Goal: Navigation & Orientation: Find specific page/section

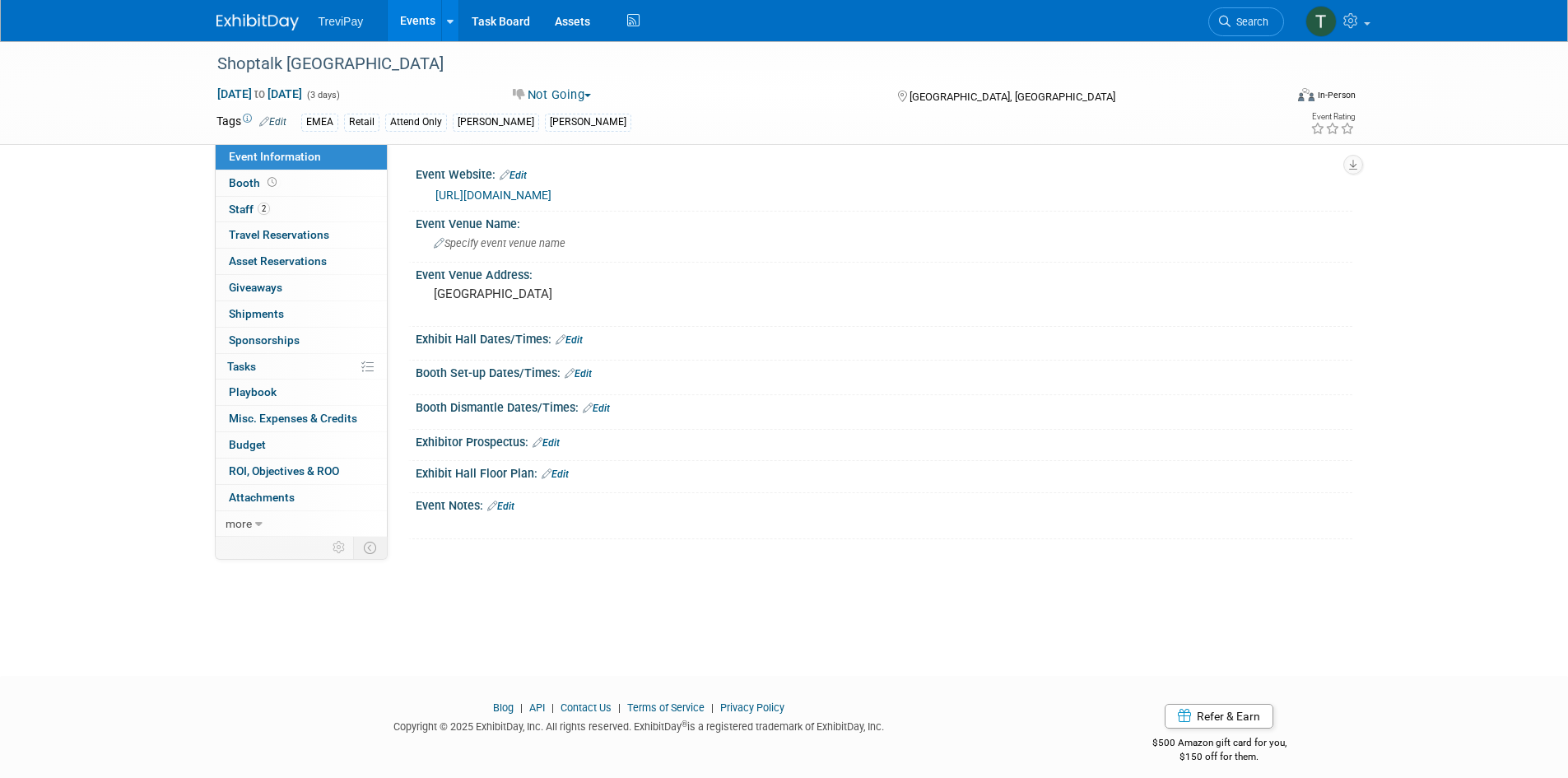
click at [406, 23] on link "Events" at bounding box center [418, 20] width 60 height 41
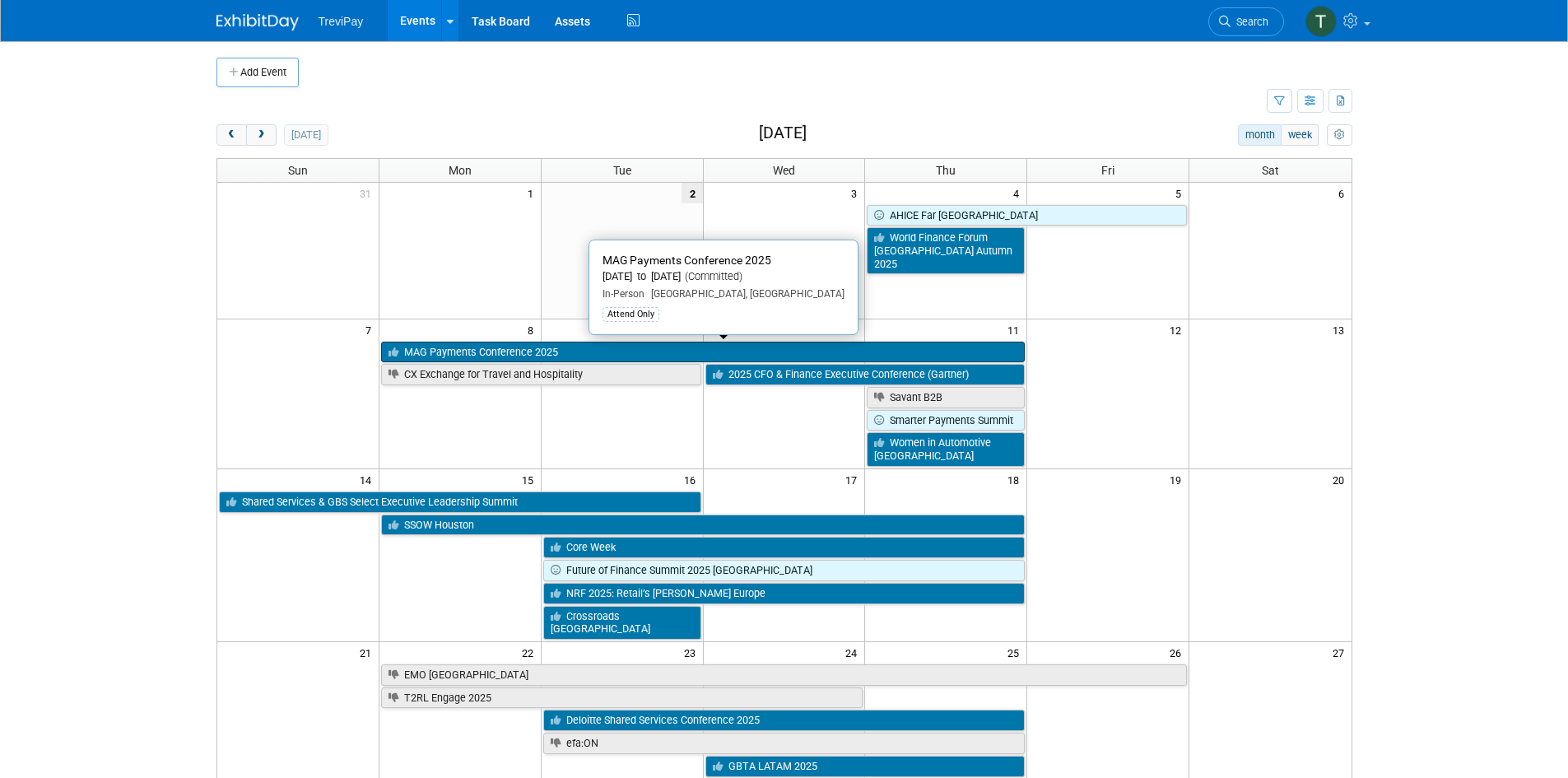
click at [451, 346] on link "MAG Payments Conference 2025" at bounding box center [703, 352] width 644 height 21
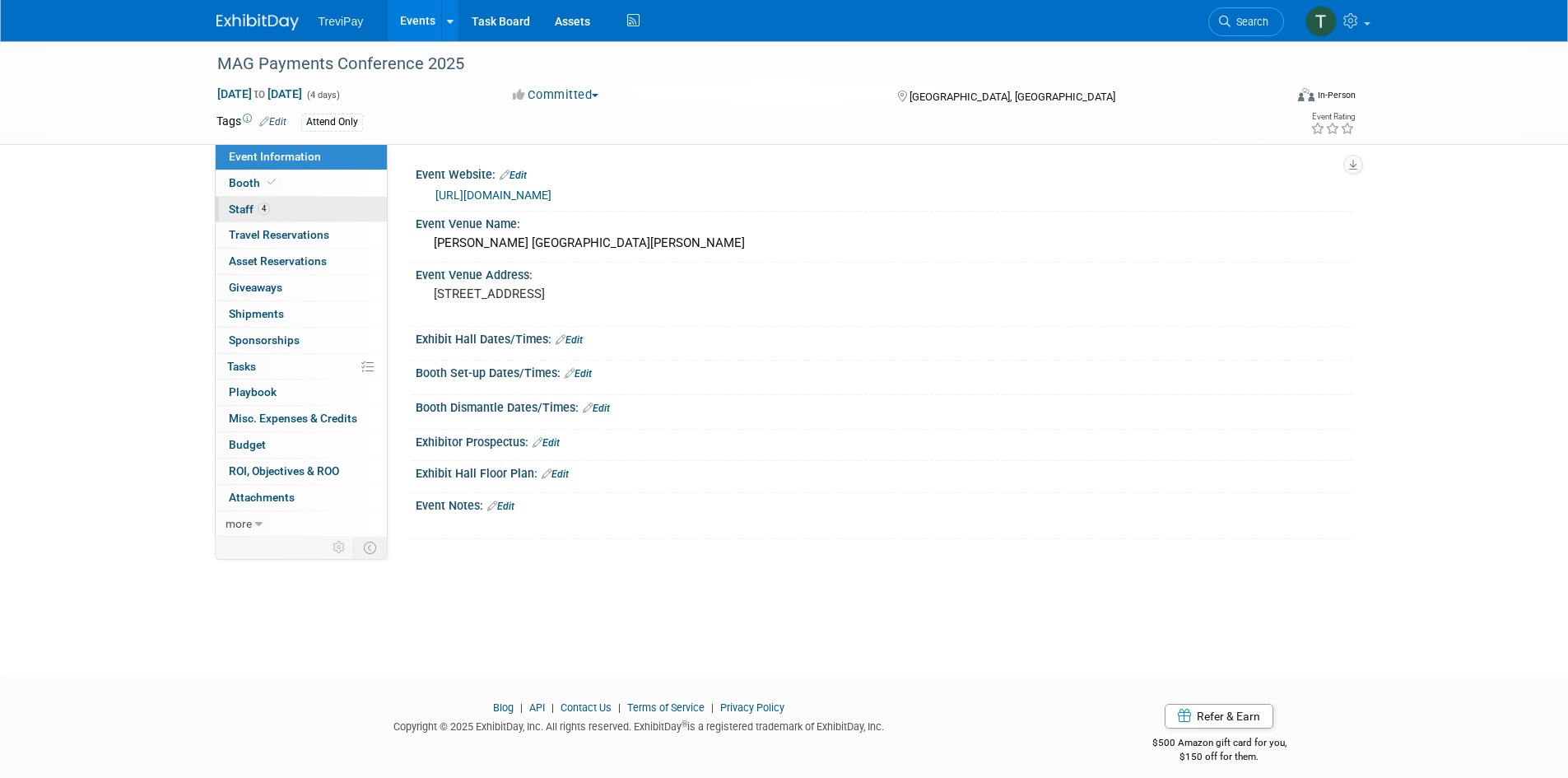
click at [315, 209] on link "4 Staff 4" at bounding box center [301, 210] width 171 height 26
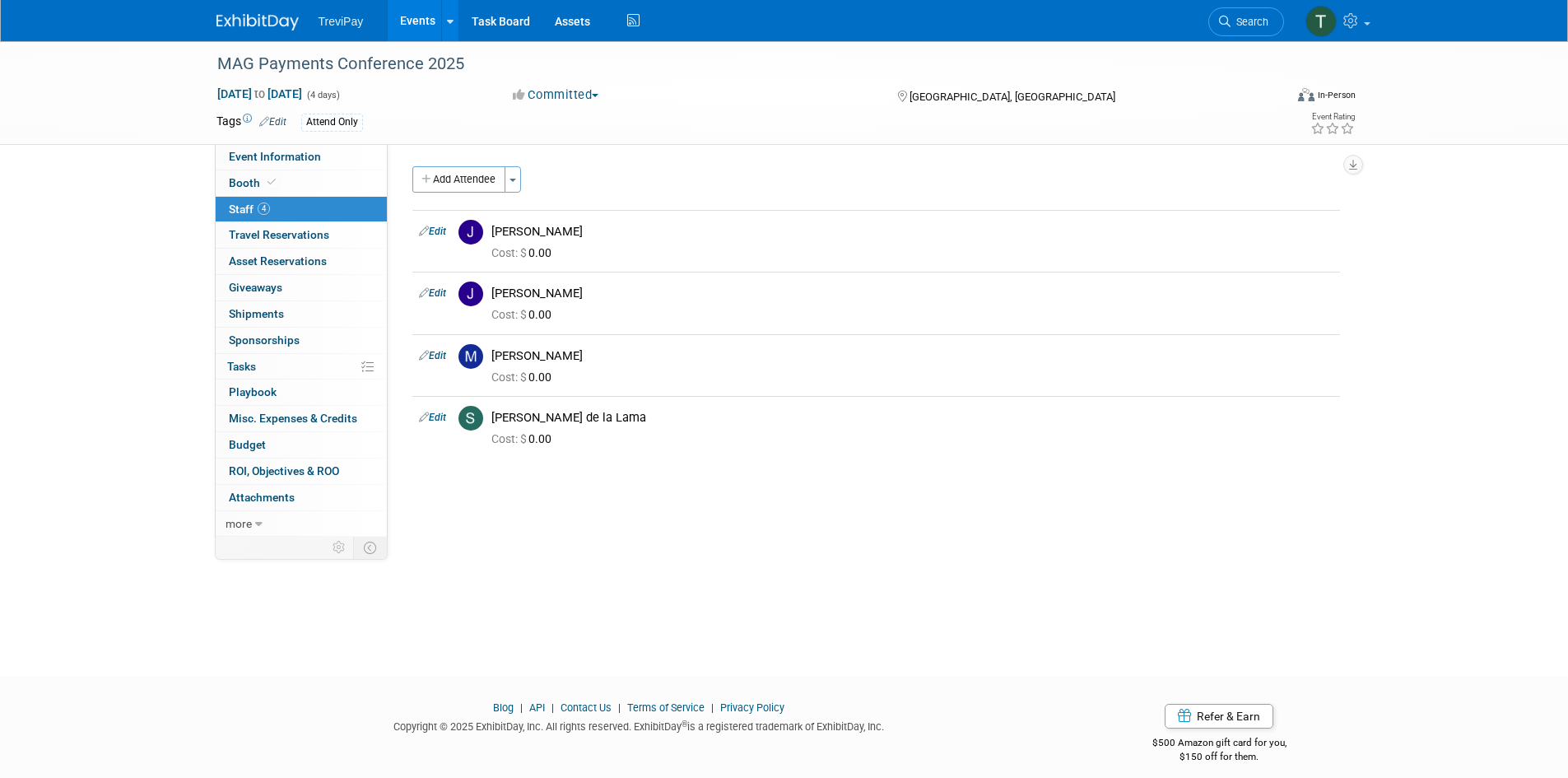
click at [404, 29] on link "Events" at bounding box center [418, 20] width 60 height 41
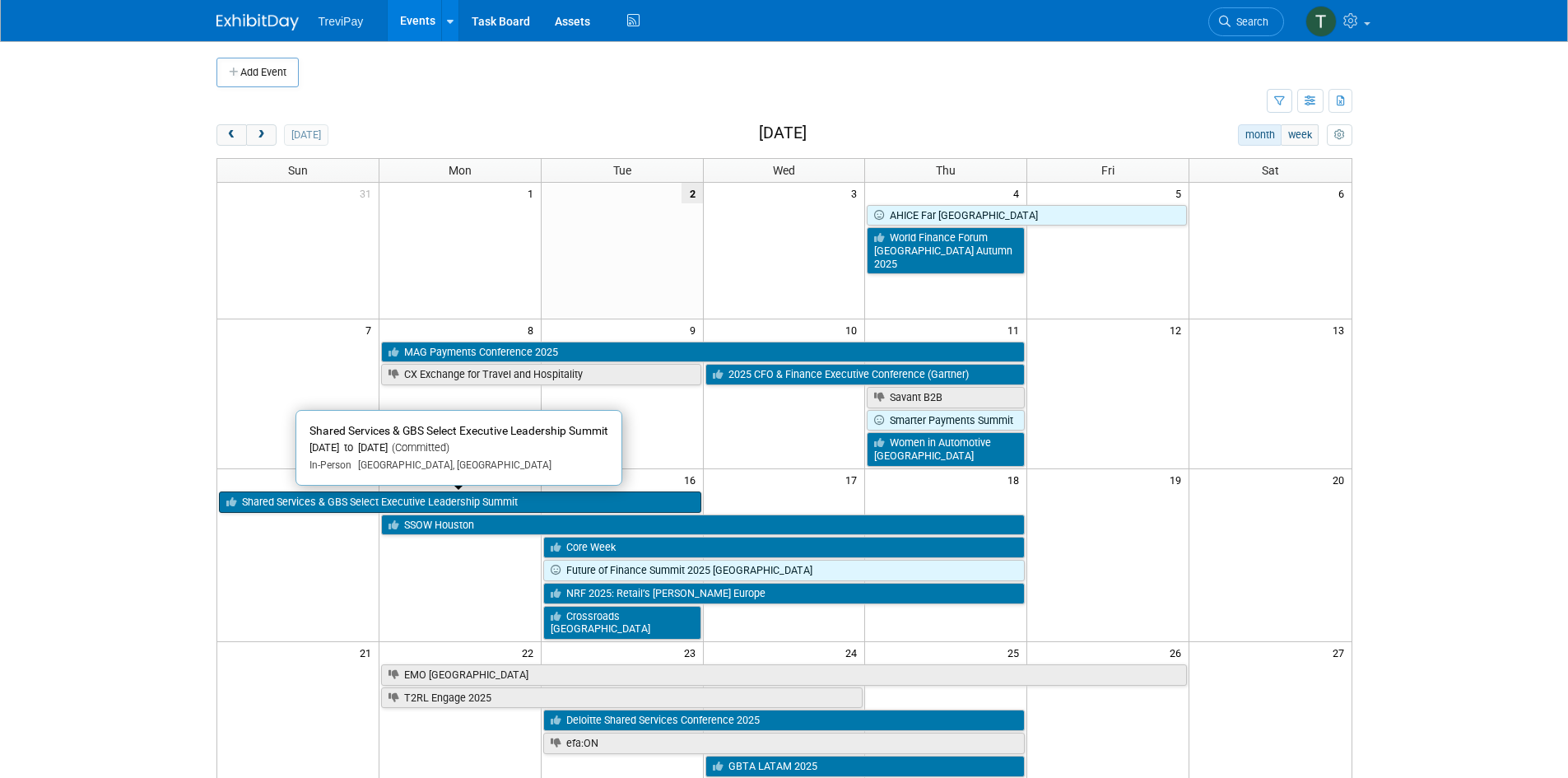
click at [466, 502] on link "Shared Services & GBS Select Executive Leadership Summit" at bounding box center [460, 502] width 483 height 21
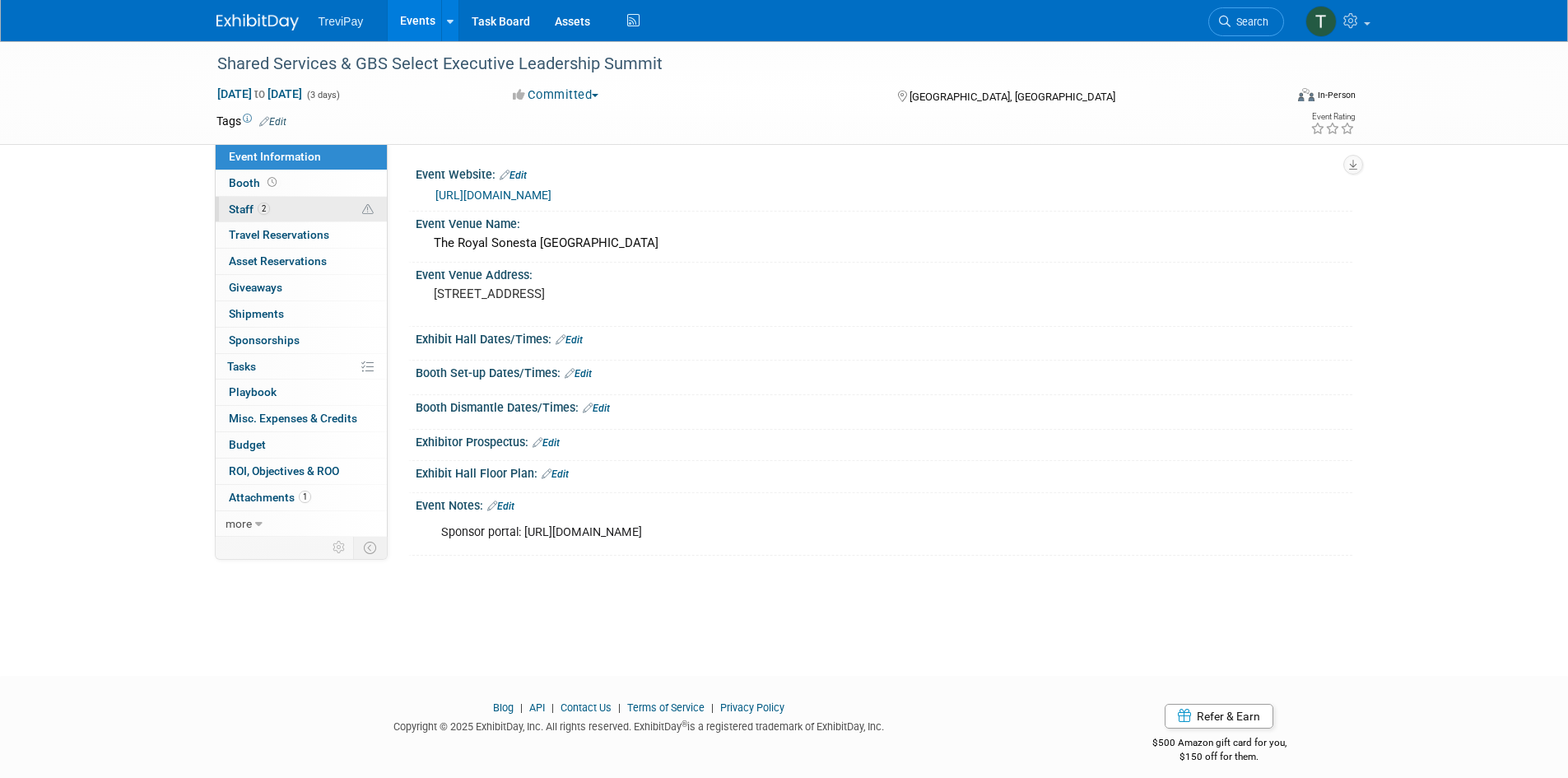
click at [247, 201] on link "2 Staff 2" at bounding box center [301, 210] width 171 height 26
